Goal: Register for event/course

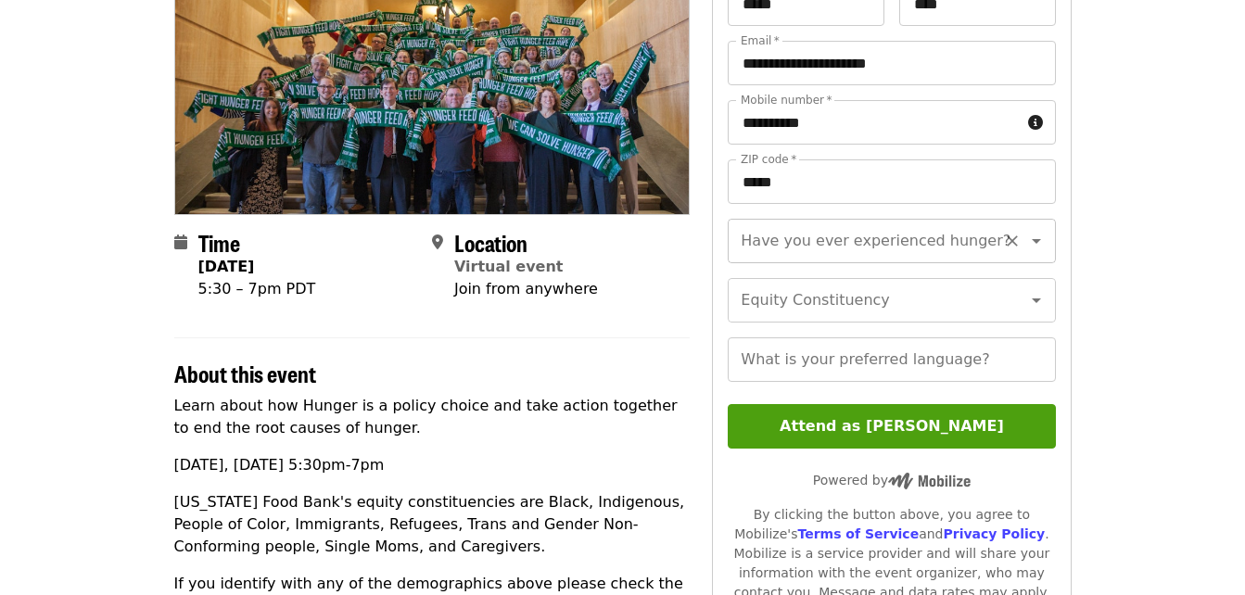
scroll to position [278, 0]
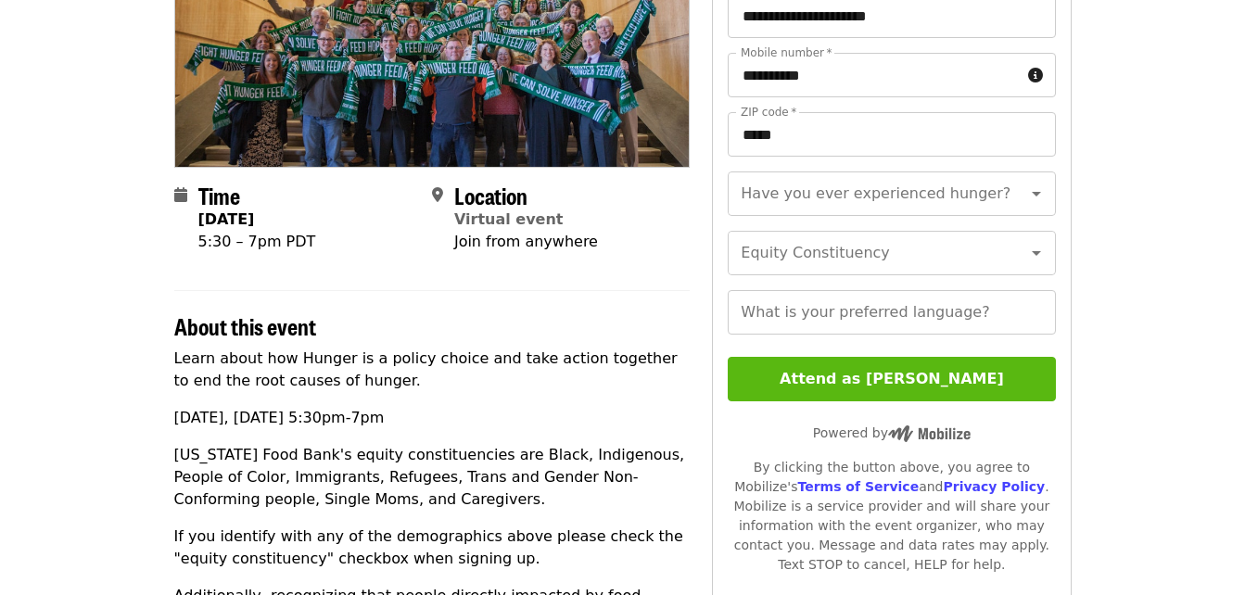
click at [960, 401] on button "Attend as [PERSON_NAME]" at bounding box center [891, 379] width 327 height 44
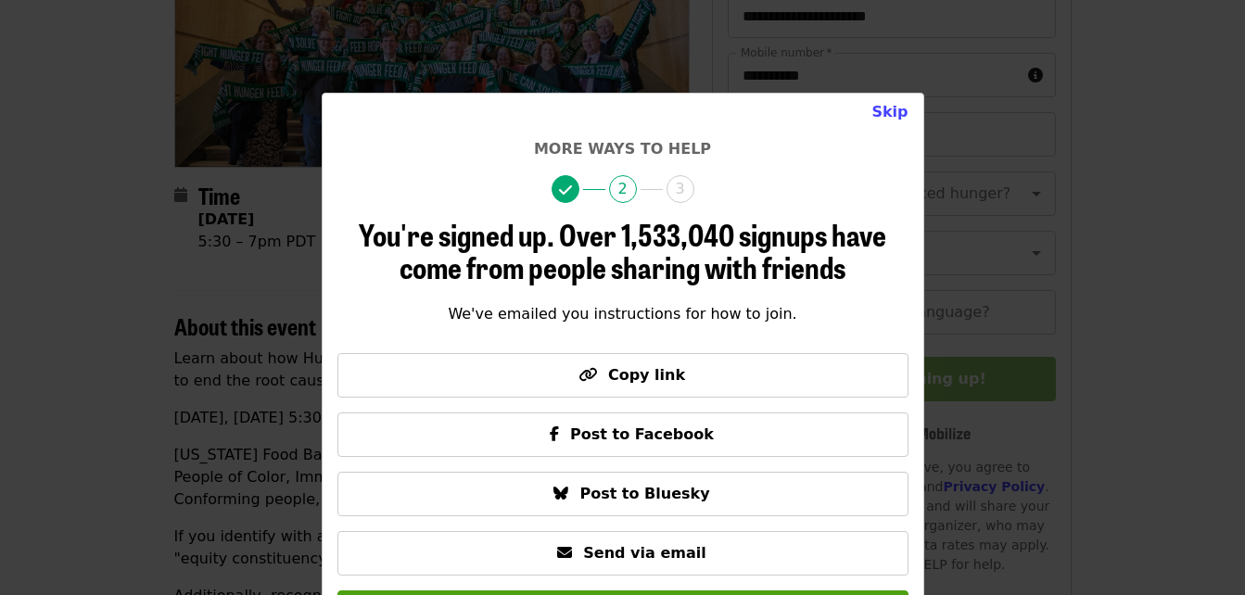
drag, startPoint x: 896, startPoint y: 122, endPoint x: 896, endPoint y: 133, distance: 11.2
click at [896, 133] on div "Skip" at bounding box center [622, 119] width 571 height 37
click at [896, 108] on button "Skip" at bounding box center [890, 112] width 66 height 37
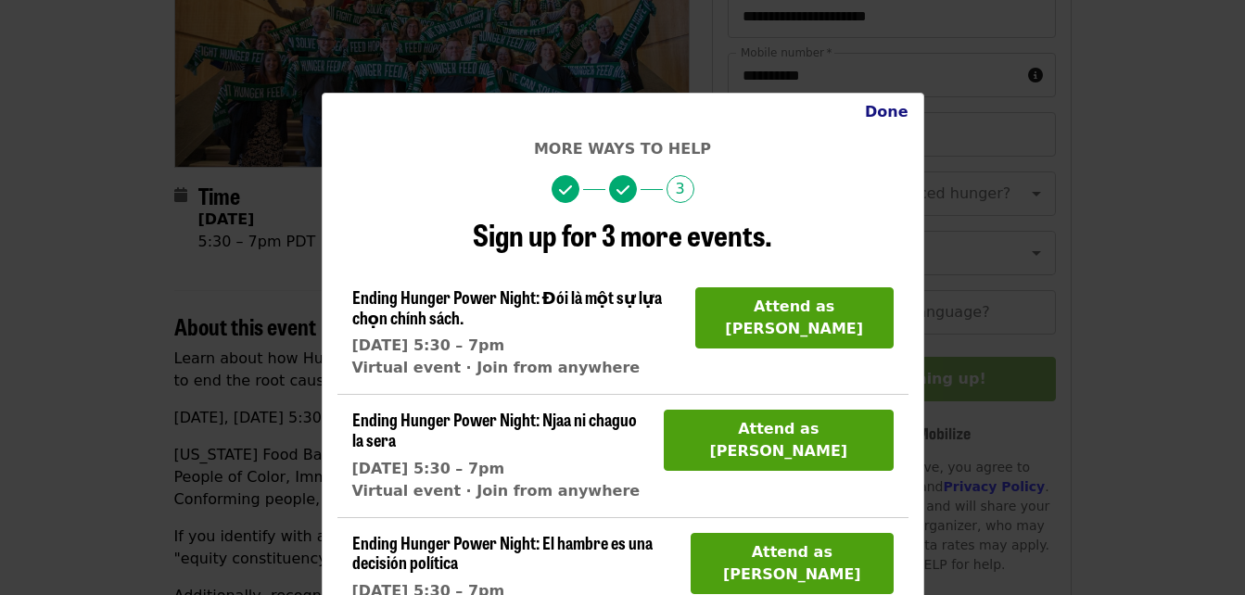
click at [877, 117] on button "Done" at bounding box center [886, 112] width 73 height 37
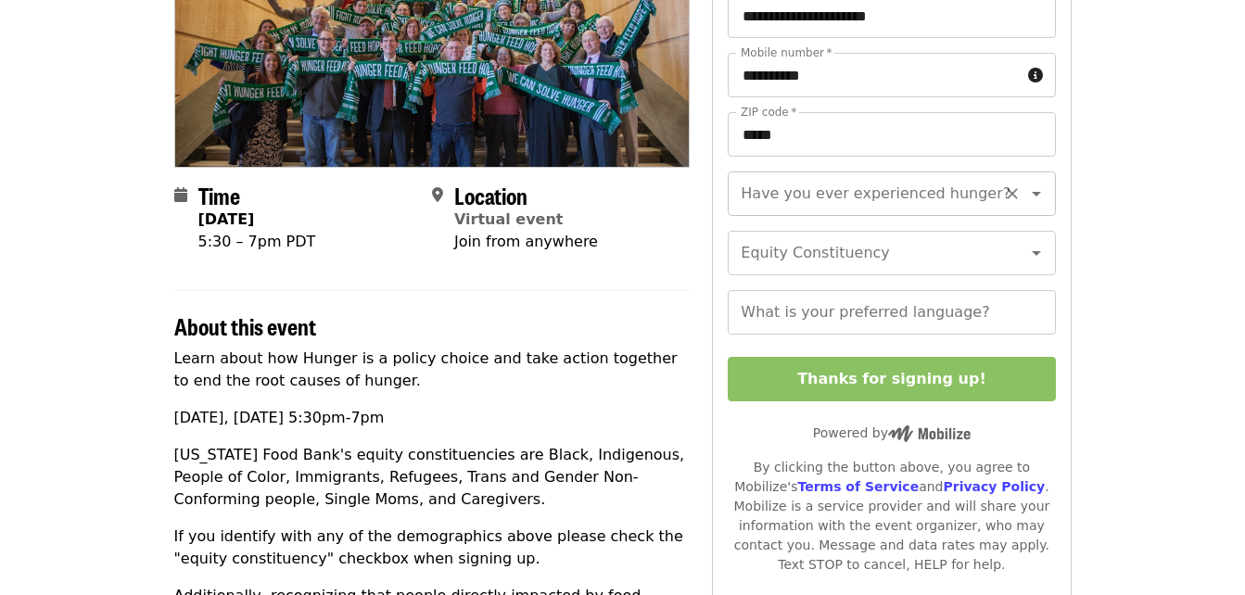
click at [876, 205] on input "Have you ever experienced hunger?" at bounding box center [869, 193] width 252 height 35
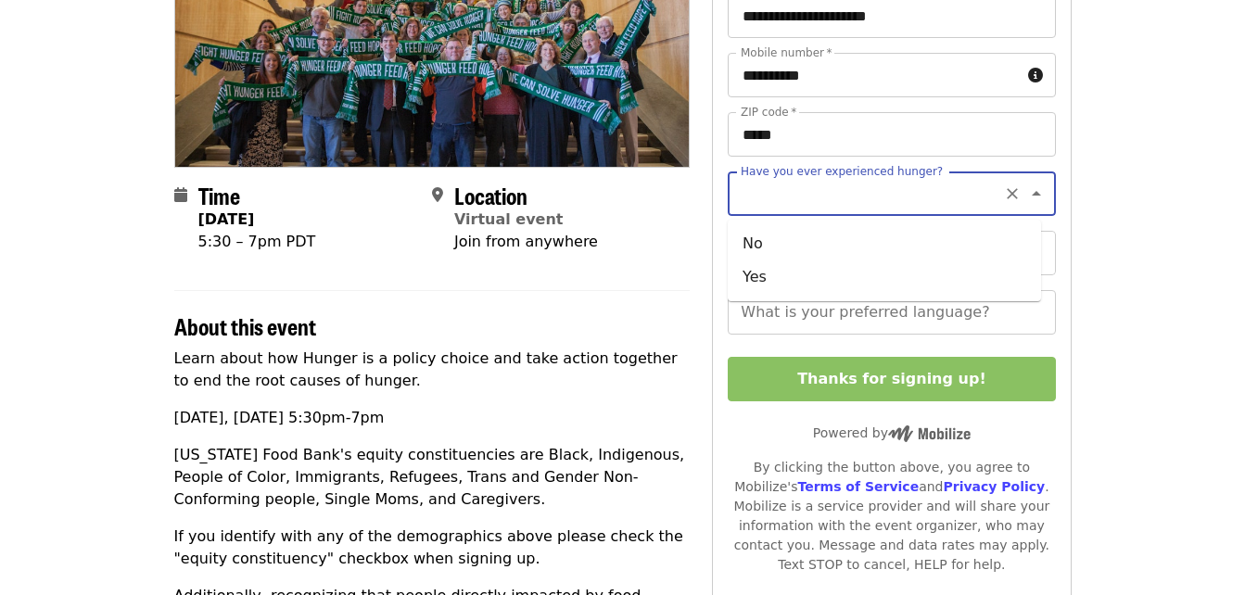
click at [1003, 197] on icon "Clear" at bounding box center [1012, 193] width 19 height 19
click at [826, 256] on li "No" at bounding box center [884, 243] width 313 height 33
type input "**"
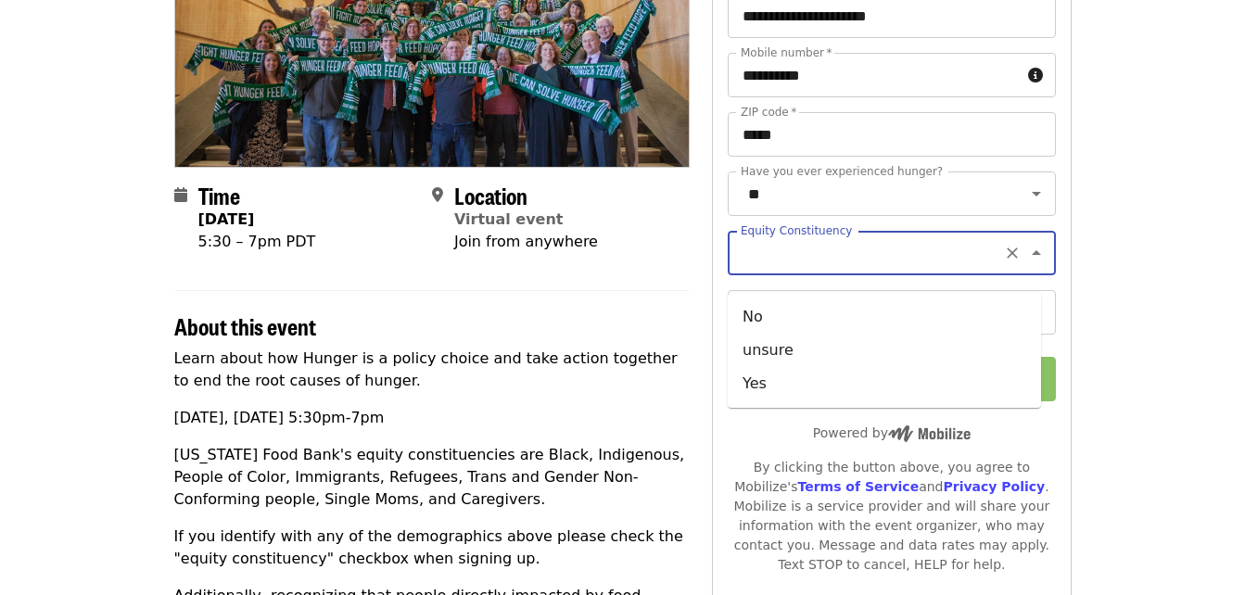
click at [824, 271] on input "Equity Constituency" at bounding box center [869, 252] width 252 height 35
click at [797, 352] on li "unsure" at bounding box center [884, 350] width 313 height 33
type input "******"
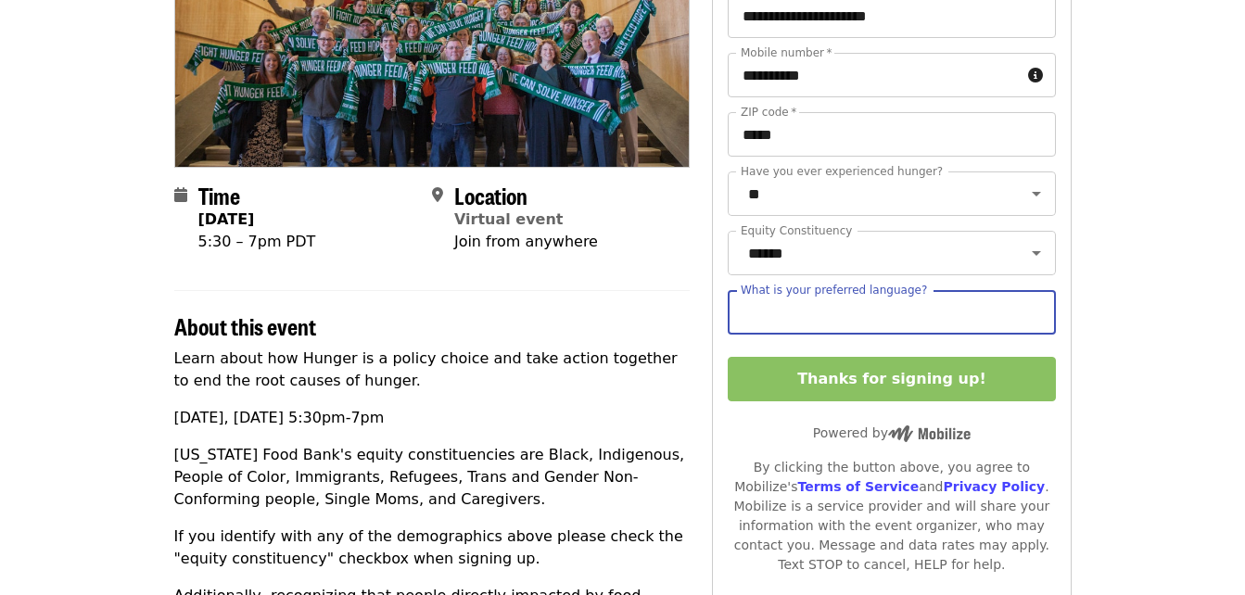
click at [797, 335] on input "What is your preferred language?" at bounding box center [891, 312] width 327 height 44
type input "*******"
click at [1150, 357] on article "Ending Hunger Power Night: Hunger is a policy choice Virtual Community Event Ti…" at bounding box center [622, 496] width 1245 height 1386
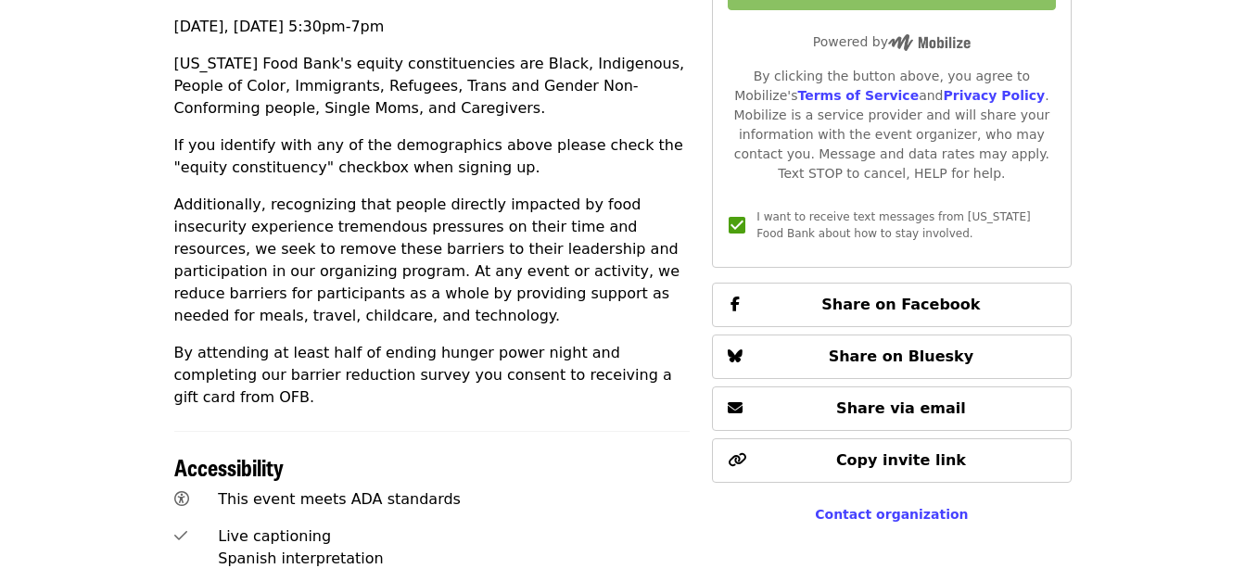
scroll to position [556, 0]
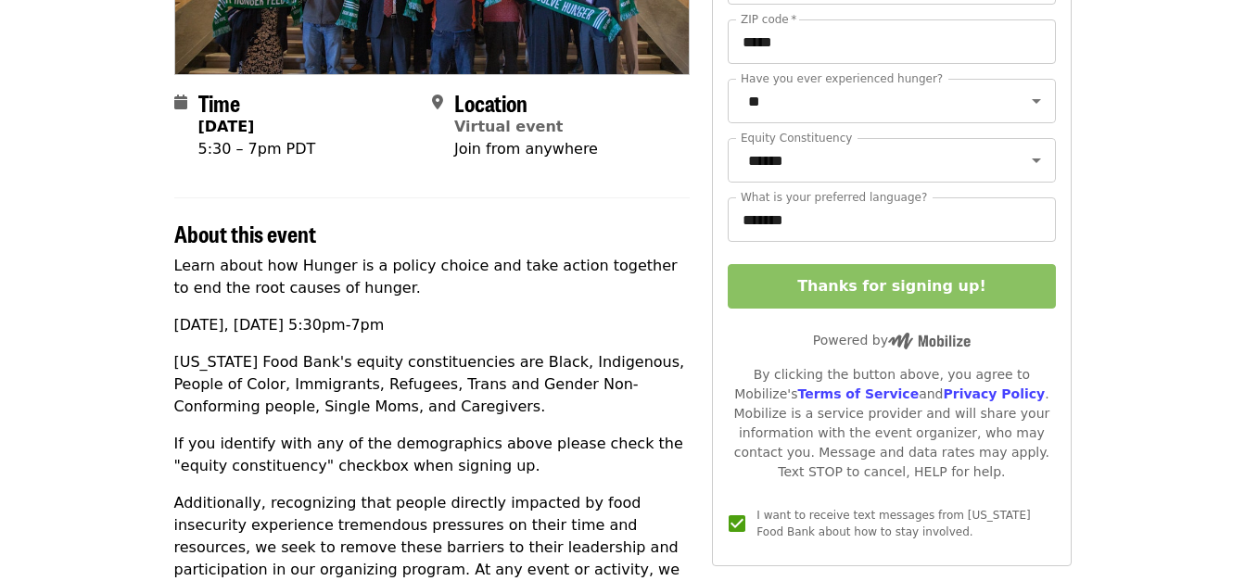
click at [1146, 232] on article "Ending Hunger Power Night: Hunger is a policy choice Virtual Community Event Ti…" at bounding box center [622, 404] width 1245 height 1386
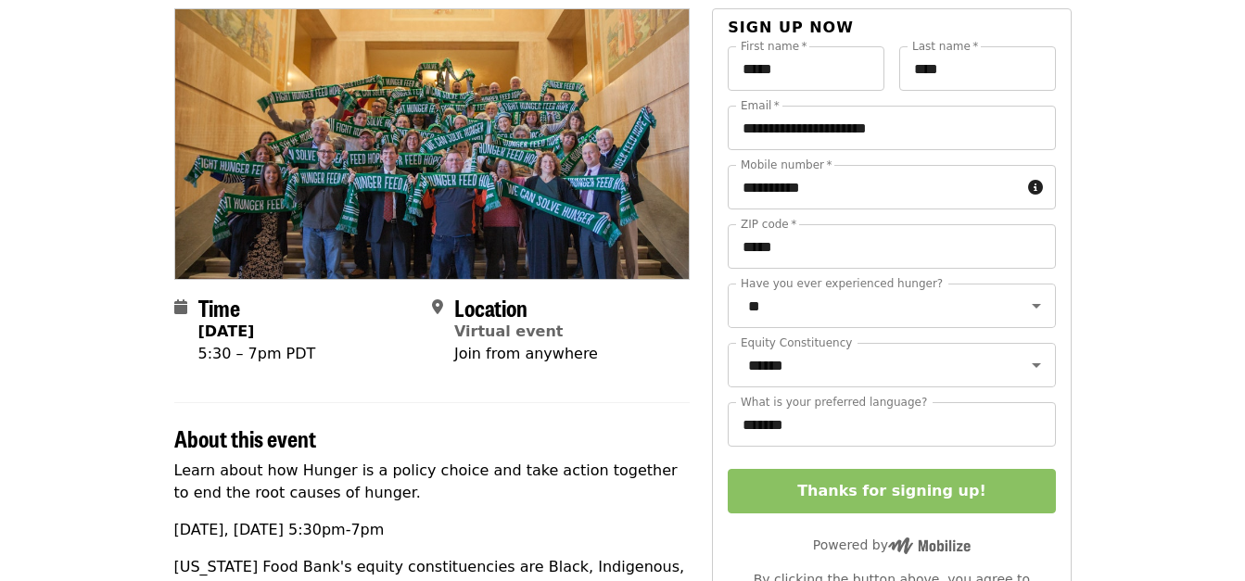
scroll to position [0, 0]
